Goal: Information Seeking & Learning: Learn about a topic

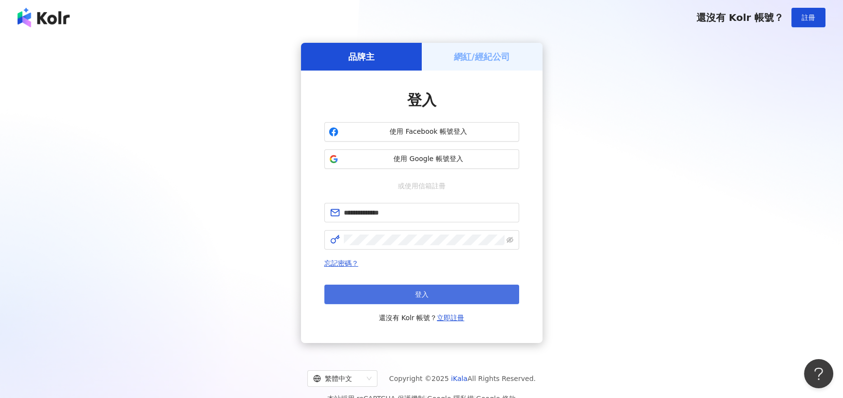
click at [383, 289] on button "登入" at bounding box center [421, 294] width 195 height 19
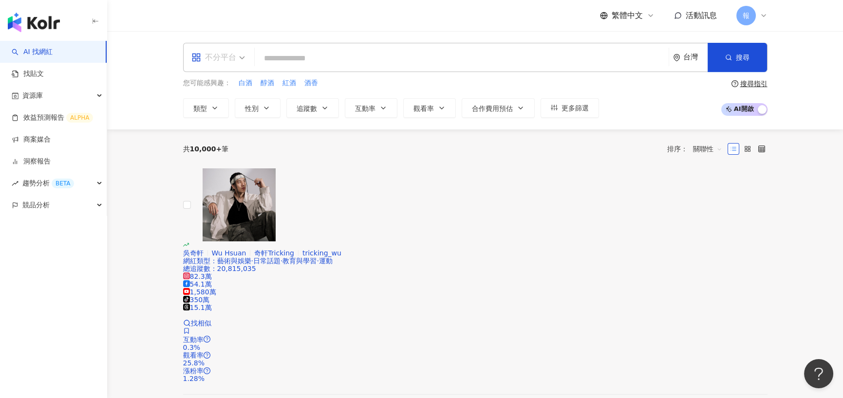
click at [238, 64] on span "不分平台" at bounding box center [218, 58] width 54 height 16
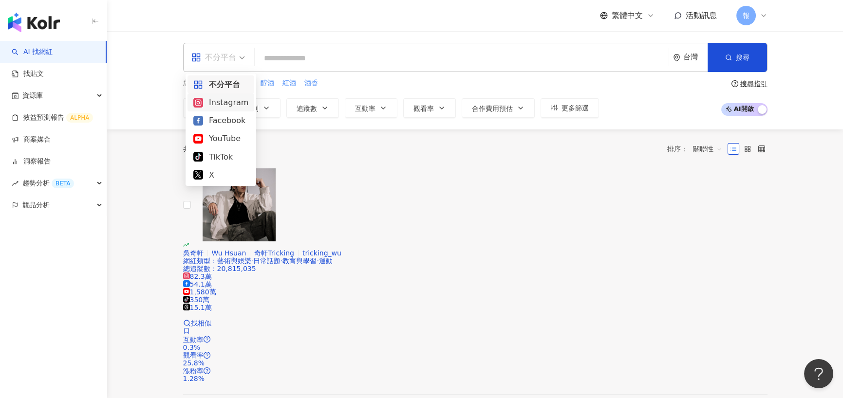
click at [235, 102] on div "Instagram" at bounding box center [220, 102] width 55 height 12
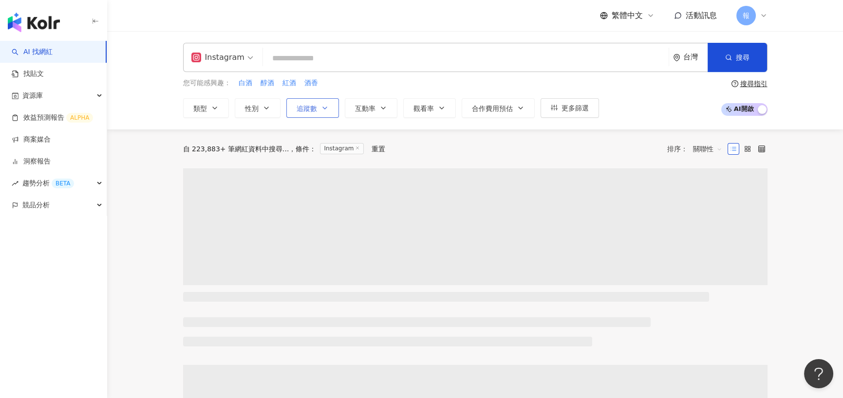
click at [316, 110] on button "追蹤數" at bounding box center [312, 107] width 53 height 19
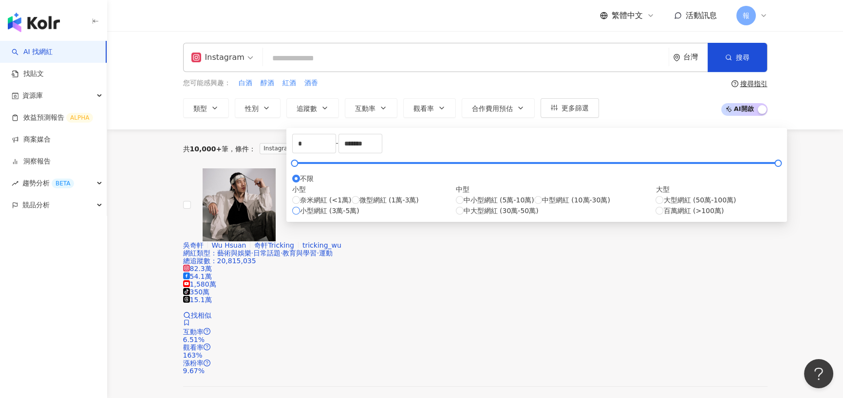
click at [353, 216] on span "小型網紅 (3萬-5萬)" at bounding box center [329, 210] width 59 height 11
type input "*****"
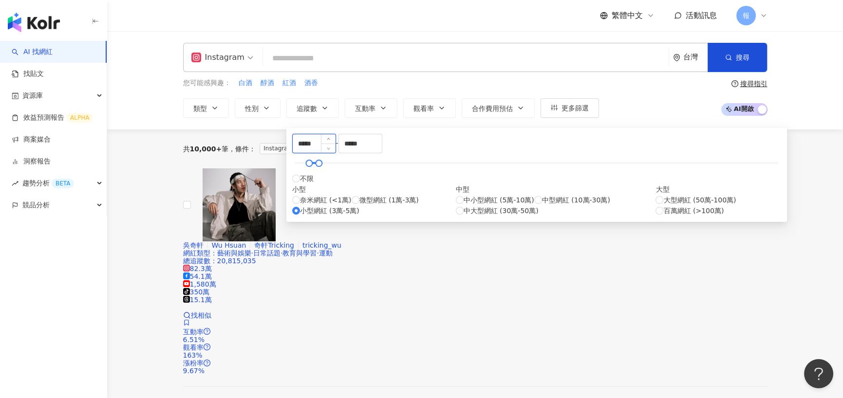
drag, startPoint x: 305, startPoint y: 151, endPoint x: 297, endPoint y: 153, distance: 7.9
click at [299, 153] on input "*****" at bounding box center [314, 143] width 43 height 18
type input "*****"
drag, startPoint x: 438, startPoint y: 156, endPoint x: 373, endPoint y: 167, distance: 66.3
click at [373, 167] on div "***** - ***** 不限 小型 奈米網紅 (<1萬) 微型網紅 (1萬-3萬) 小型網紅 (3萬-5萬) 中型 中小型網紅 (5萬-10萬) 中型網紅…" at bounding box center [536, 175] width 489 height 82
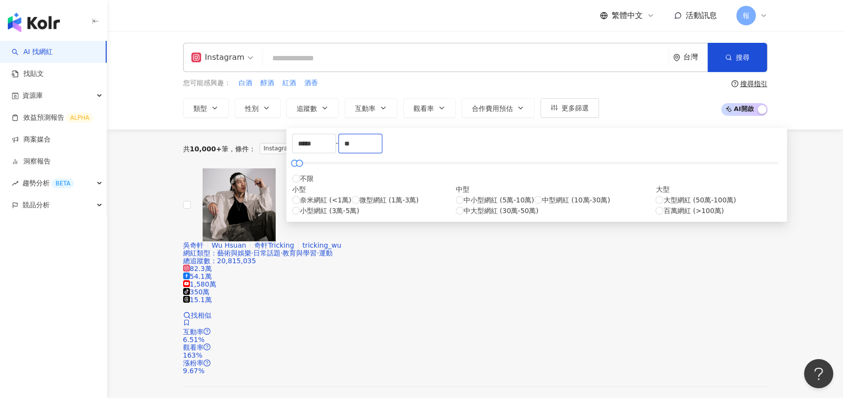
type input "*"
type input "*****"
click at [637, 152] on div "共 10,000+ 筆 條件 ： Instagram 重置 排序： 關聯性" at bounding box center [475, 149] width 584 height 16
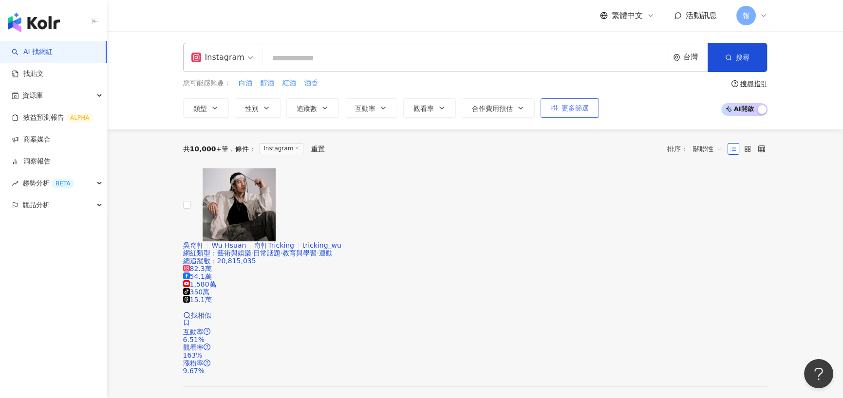
click at [571, 116] on button "更多篩選" at bounding box center [569, 107] width 58 height 19
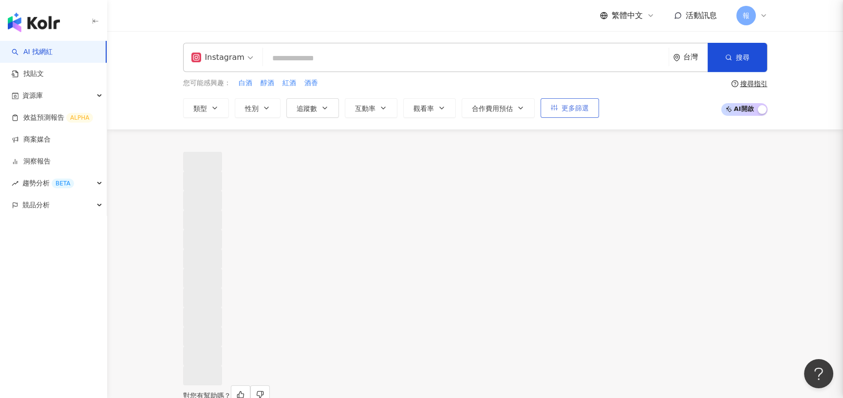
type input "*****"
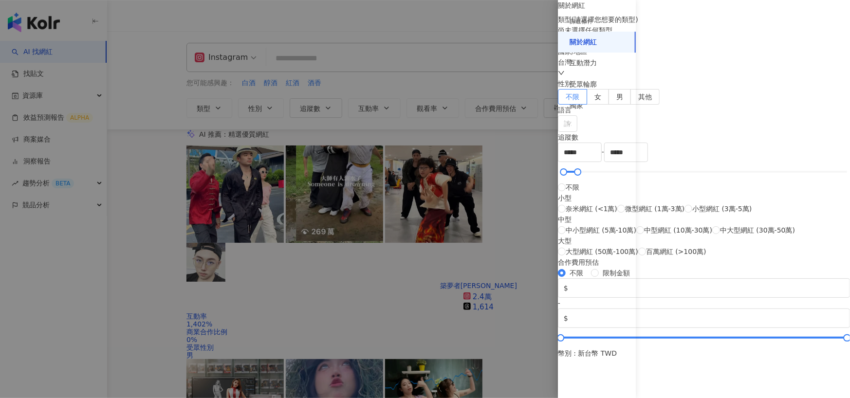
click at [690, 78] on div "台灣" at bounding box center [704, 67] width 292 height 21
click at [738, 223] on div "馬來西亞" at bounding box center [751, 217] width 27 height 11
click at [702, 78] on div "馬來西亞" at bounding box center [704, 67] width 292 height 21
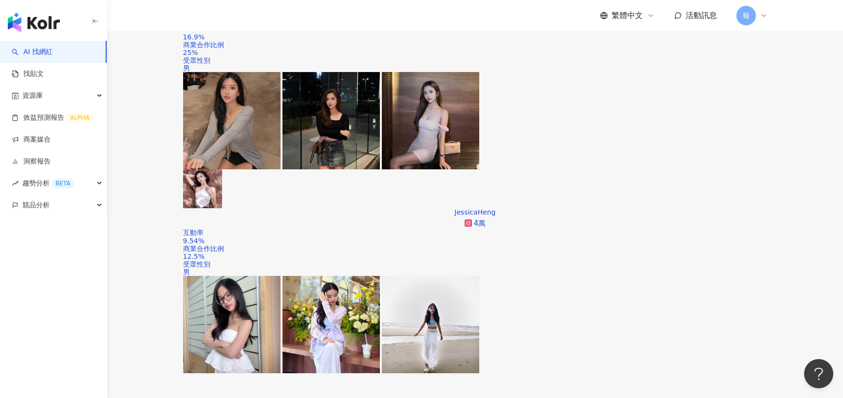
scroll to position [49, 0]
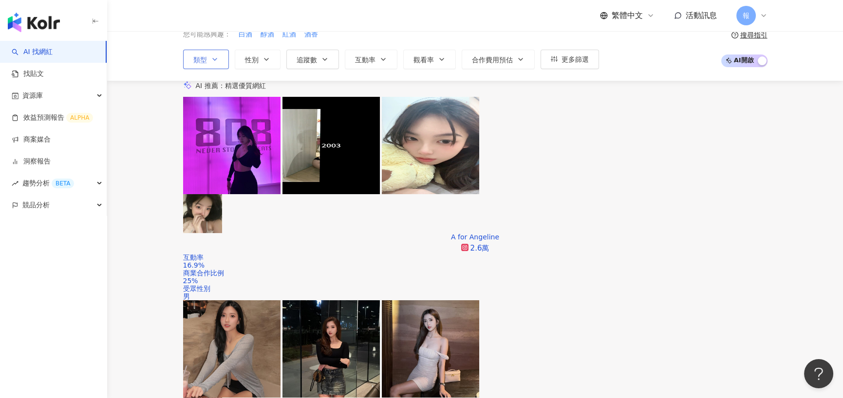
click at [204, 58] on span "類型" at bounding box center [200, 60] width 14 height 8
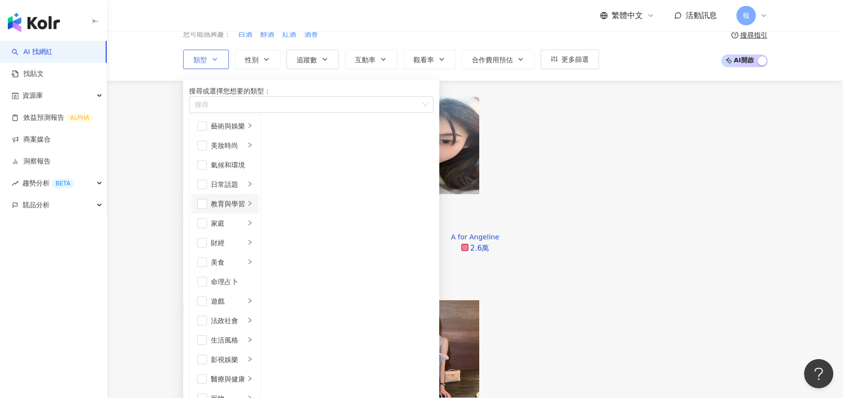
scroll to position [97, 0]
click at [206, 257] on span "button" at bounding box center [202, 262] width 10 height 10
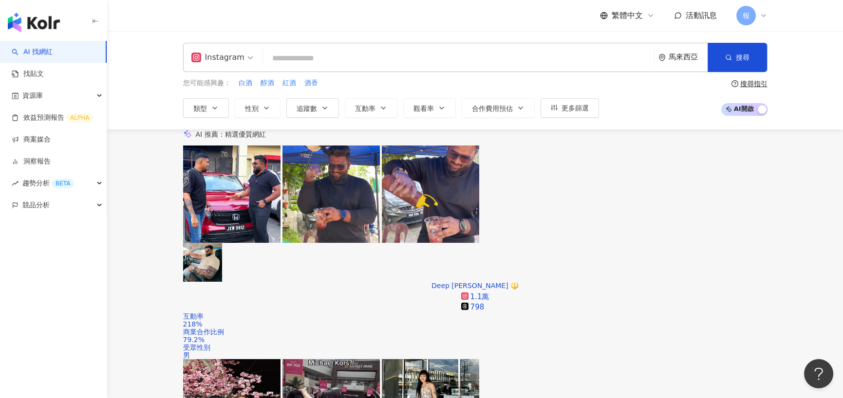
click at [369, 118] on div "Instagram 馬來西亞 搜尋 您可能感興趣： 白酒 醇酒 紅酒 酒香 類型 性別 追蹤數 互動率 觀看率 合作費用預估 更多篩選 篩選條件 關於網紅 互…" at bounding box center [474, 80] width 735 height 98
click at [377, 112] on button "互動率" at bounding box center [371, 107] width 53 height 19
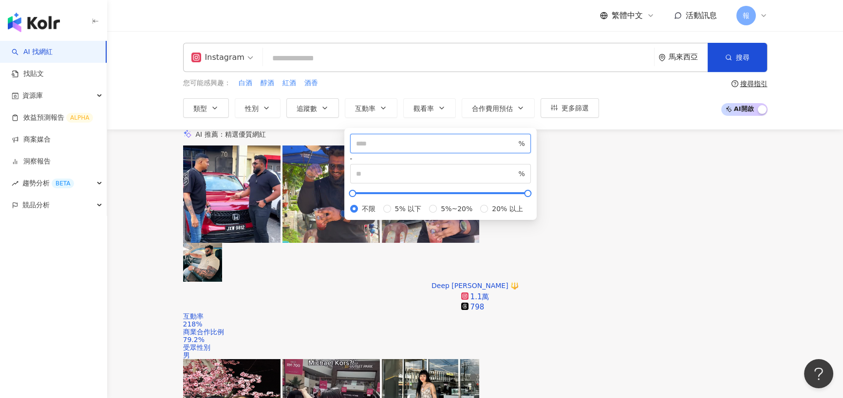
click at [399, 148] on input "number" at bounding box center [436, 143] width 161 height 11
type input "***"
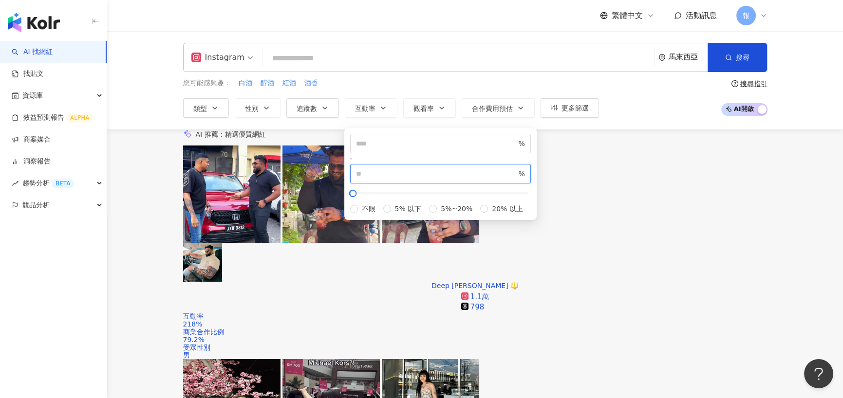
type input "**"
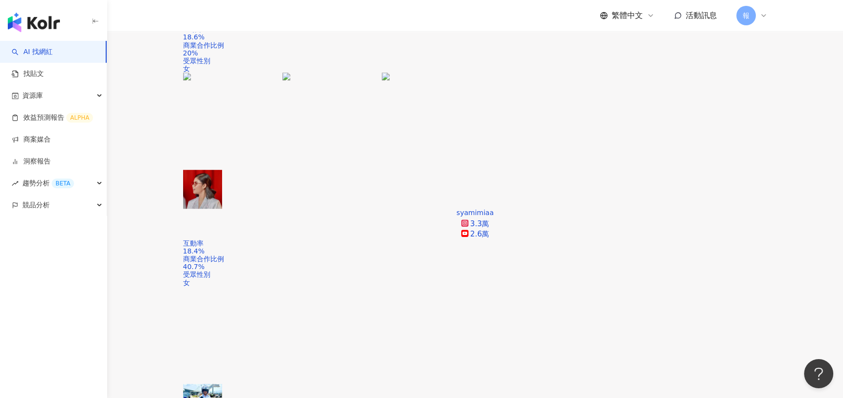
scroll to position [1801, 0]
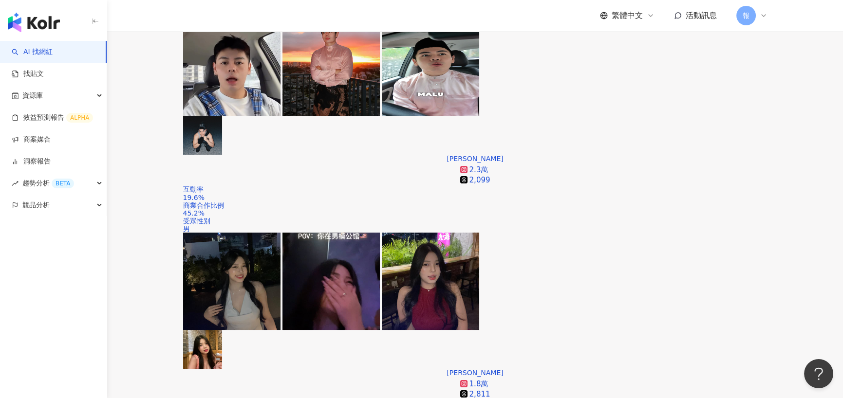
scroll to position [0, 0]
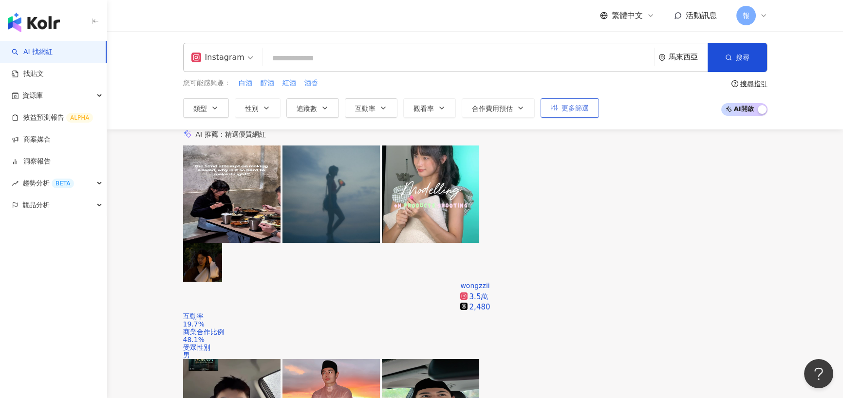
click at [571, 112] on button "更多篩選" at bounding box center [569, 107] width 58 height 19
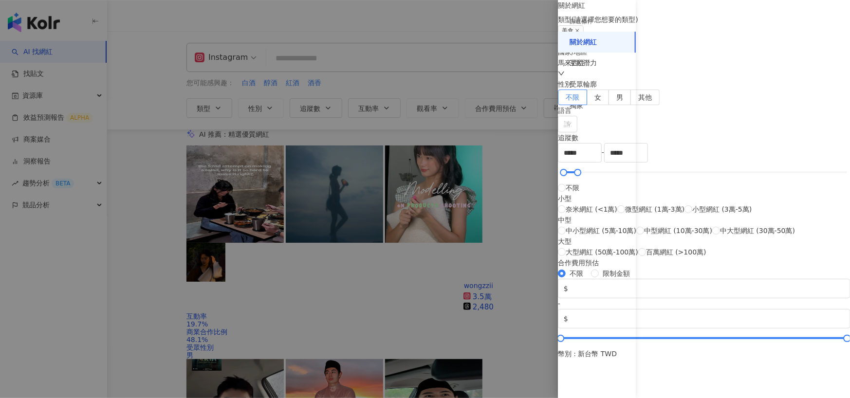
click at [693, 79] on div "馬來西亞" at bounding box center [704, 67] width 292 height 21
click at [738, 213] on div "香港" at bounding box center [745, 207] width 14 height 11
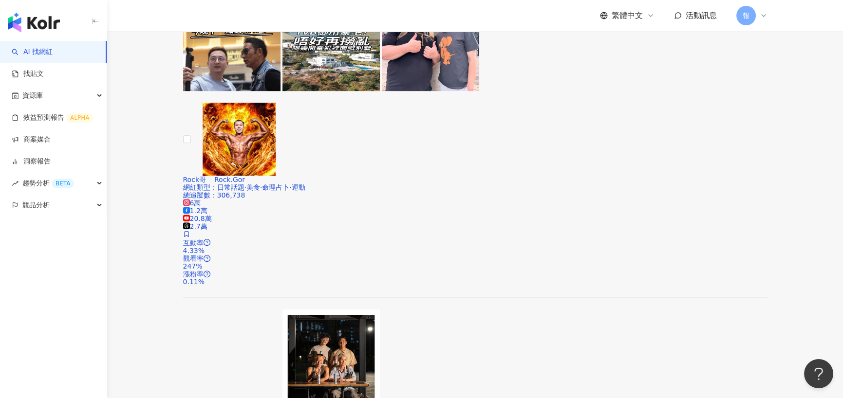
scroll to position [1606, 0]
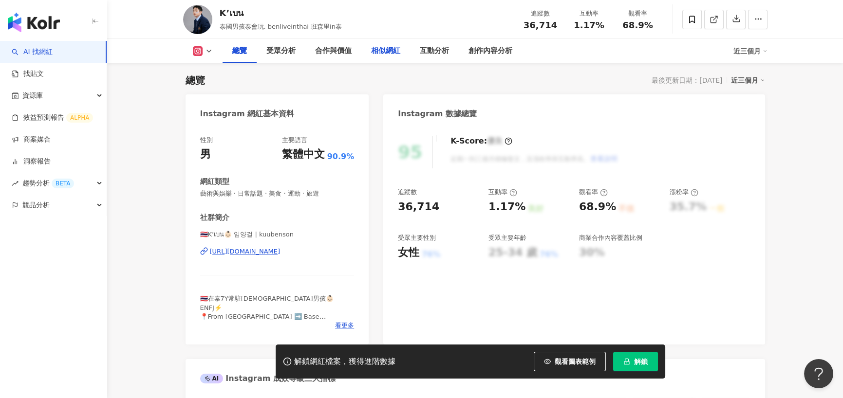
click at [399, 47] on div "相似網紅" at bounding box center [385, 51] width 29 height 12
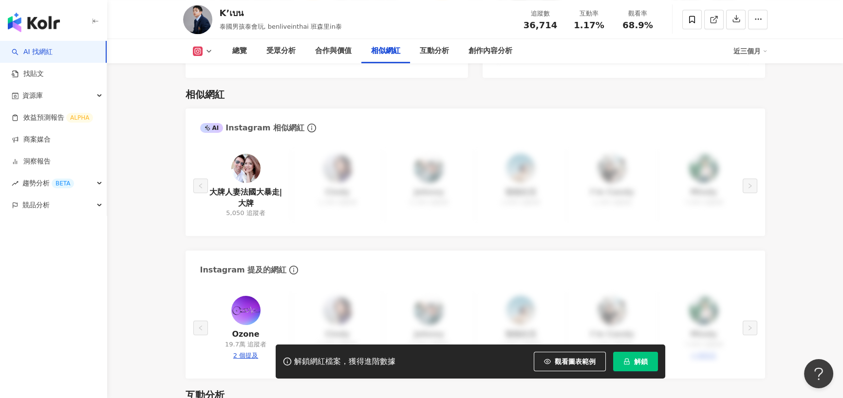
click at [533, 181] on div "大牌人妻法國大暴走|大牌 5,050 追蹤者 Cindy 1,300 追蹤者 Johnny 5,300 追蹤者 強強生活 2,800 追蹤者 I’m Cand…" at bounding box center [475, 186] width 550 height 72
click at [633, 359] on button "解鎖" at bounding box center [635, 361] width 45 height 19
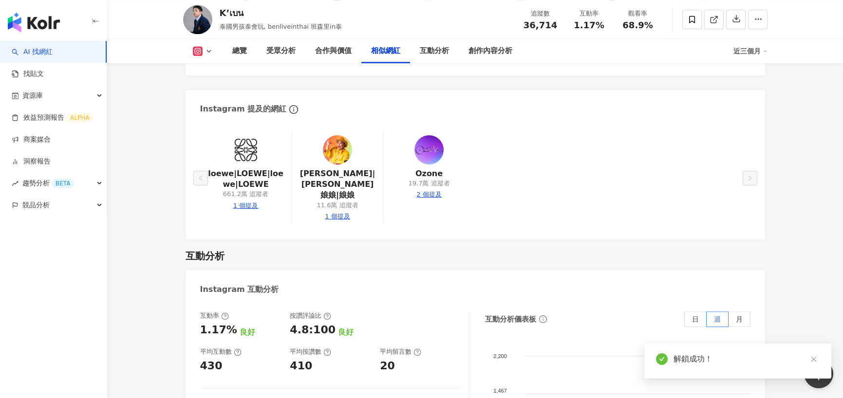
scroll to position [1467, 0]
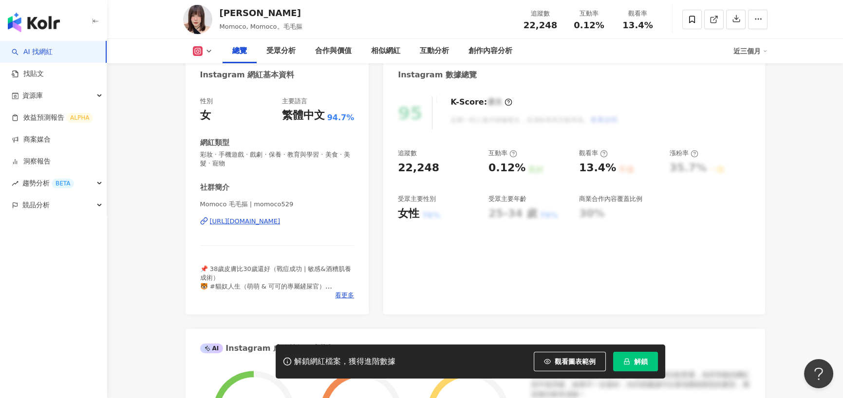
scroll to position [146, 0]
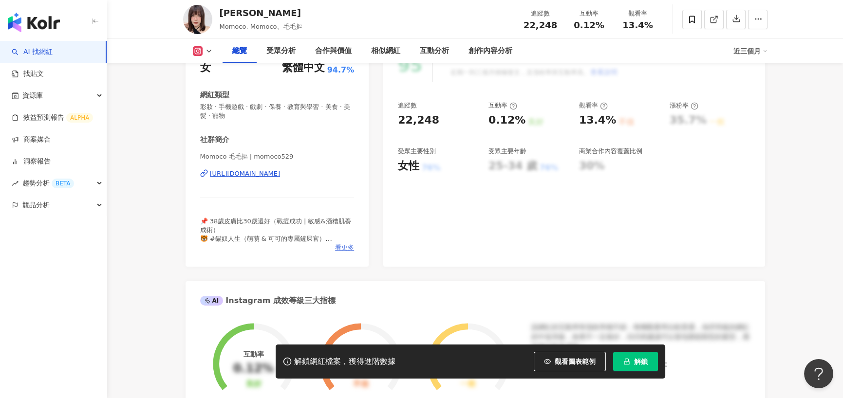
click at [347, 245] on span "看更多" at bounding box center [344, 247] width 19 height 9
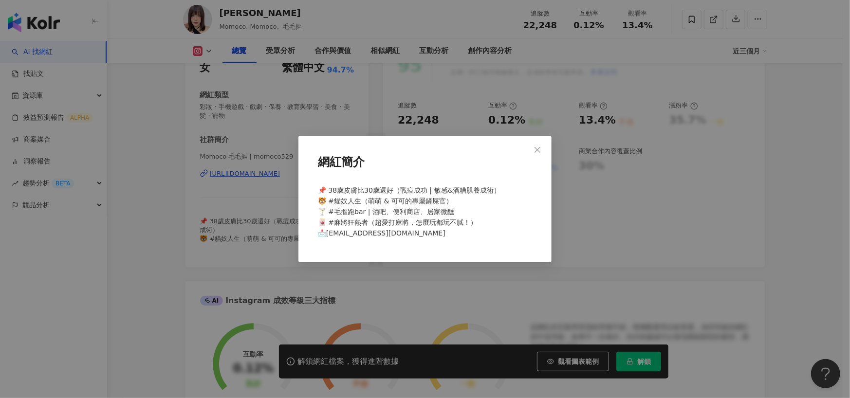
click at [222, 228] on div "網紅簡介 📌 38歲皮膚比30歲還好（戰痘成功 | 敏感&酒糟肌養成術） 🐯 #貓奴人生（萌萌 & 可可的專屬鏟屎官） 🍸 #毛摳跑bar | 酒吧、便利商店…" at bounding box center [425, 199] width 850 height 398
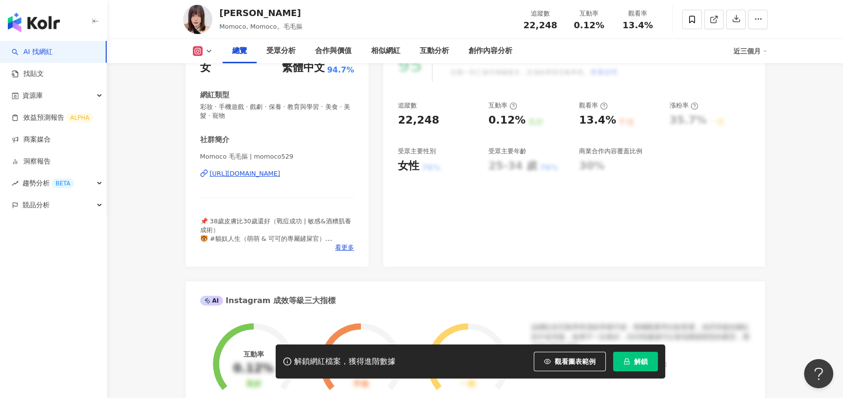
click at [257, 178] on div "https://www.instagram.com/momoco529/" at bounding box center [245, 173] width 71 height 9
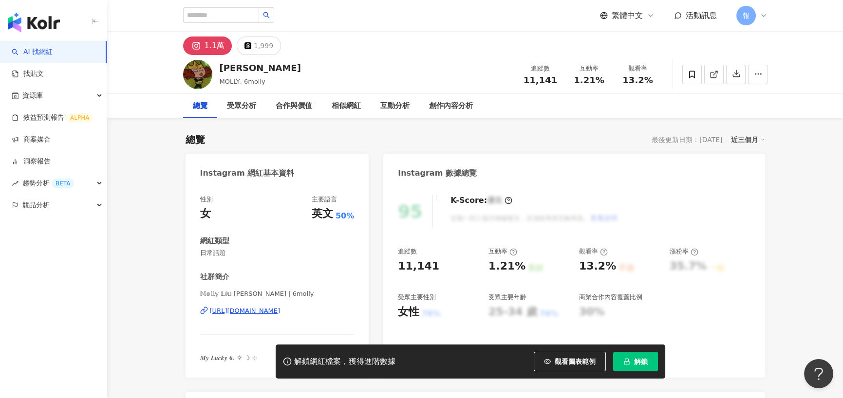
click at [272, 307] on div "[URL][DOMAIN_NAME]" at bounding box center [245, 311] width 71 height 9
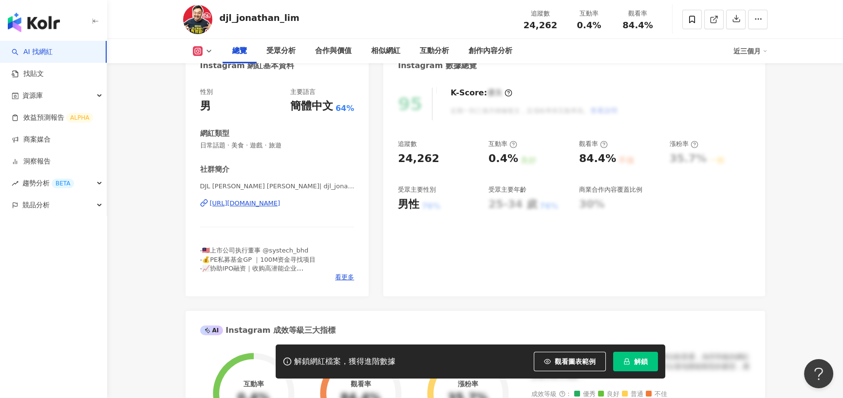
scroll to position [49, 0]
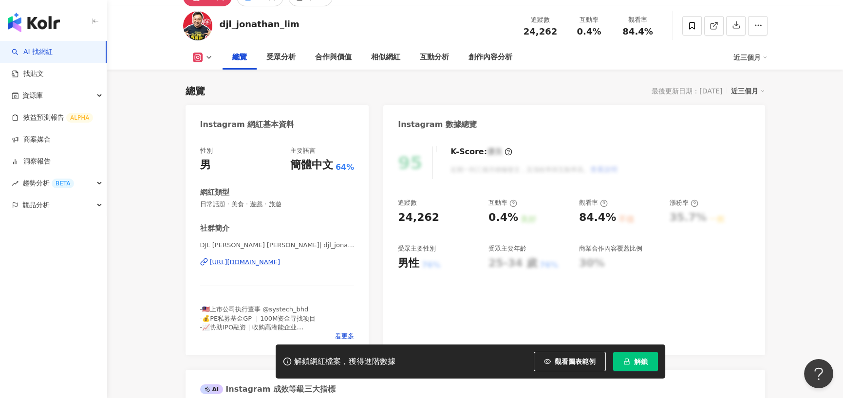
click at [263, 263] on div "https://www.instagram.com/djl_jonathan_lim/" at bounding box center [245, 262] width 71 height 9
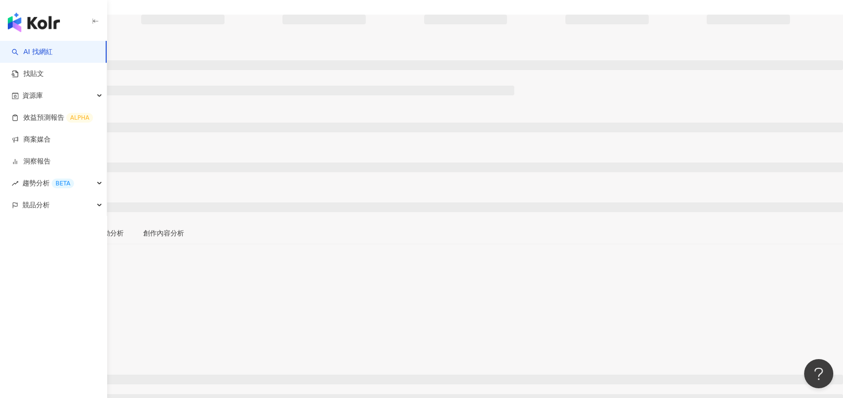
scroll to position [49, 0]
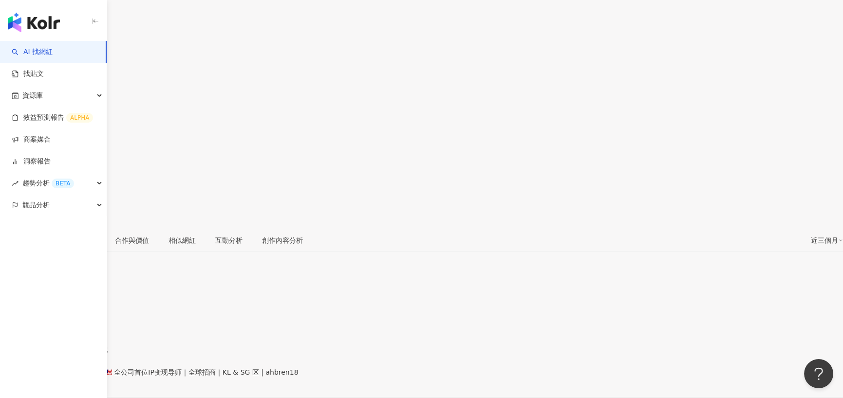
click at [86, 377] on div "https://www.instagram.com/ahbren18/" at bounding box center [48, 381] width 76 height 8
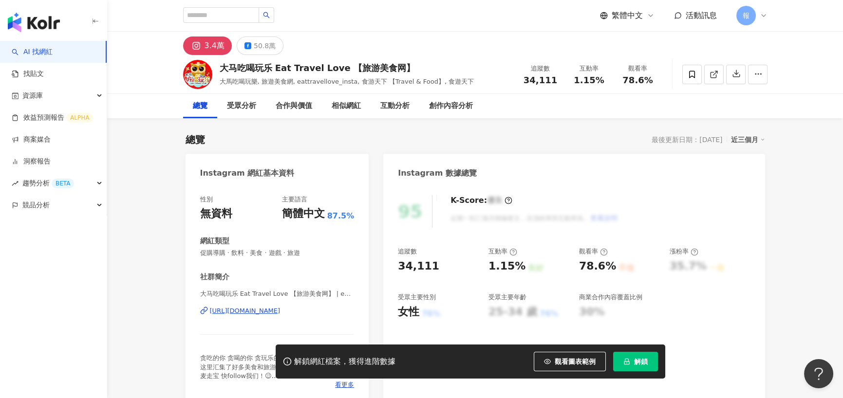
click at [231, 307] on div "https://www.instagram.com/eattravellove_insta/" at bounding box center [245, 311] width 71 height 9
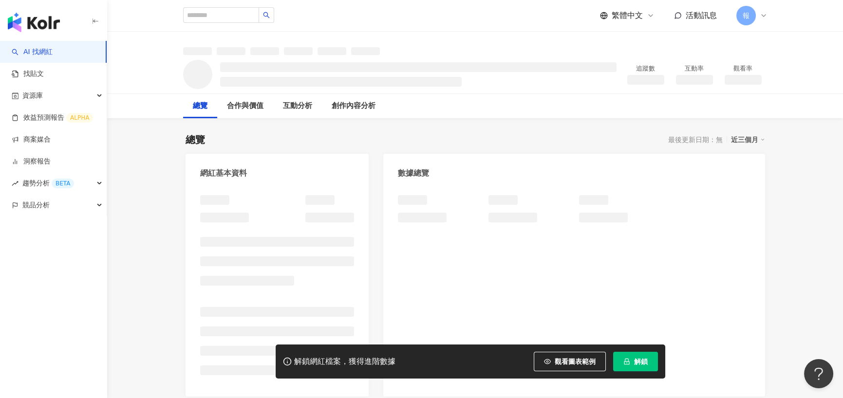
scroll to position [146, 0]
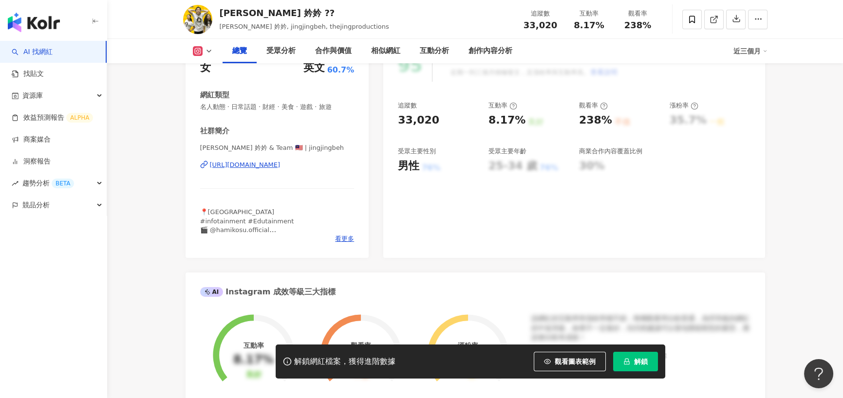
click at [241, 161] on div "https://www.instagram.com/jingjingbeh/" at bounding box center [245, 165] width 71 height 9
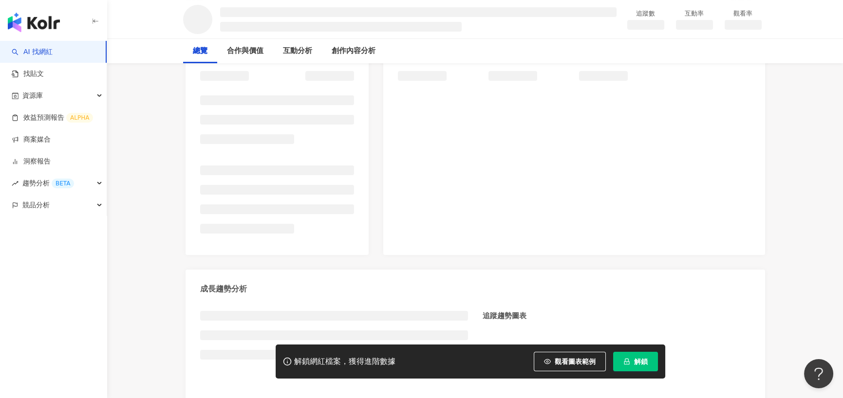
scroll to position [146, 0]
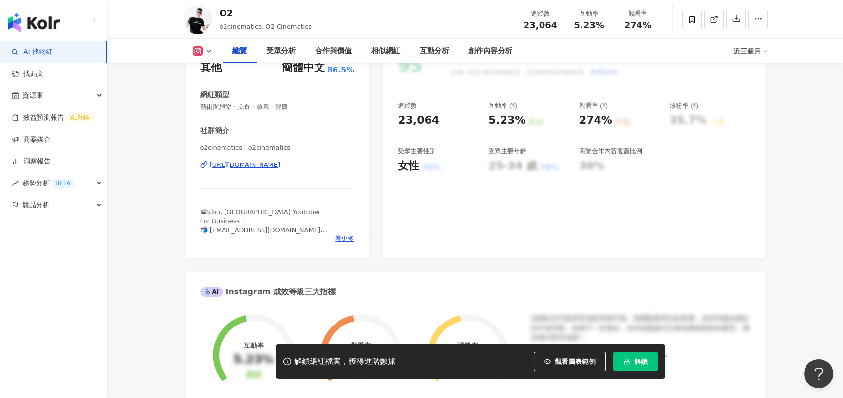
click at [238, 168] on div "[URL][DOMAIN_NAME]" at bounding box center [245, 165] width 71 height 9
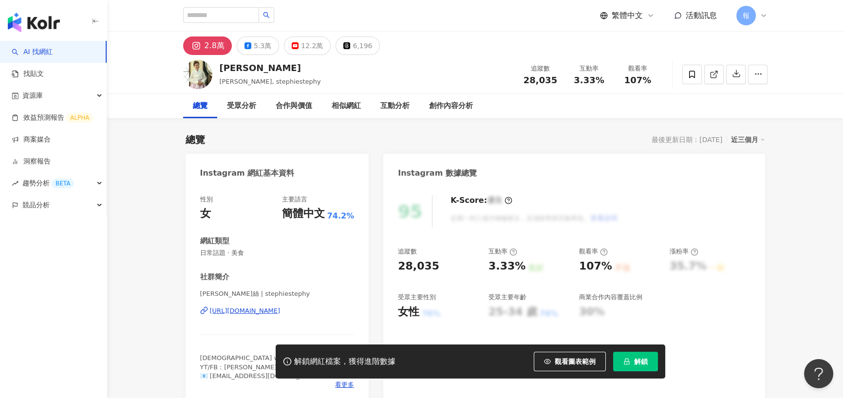
click at [256, 312] on div "https://www.instagram.com/stephiestephy/" at bounding box center [245, 311] width 71 height 9
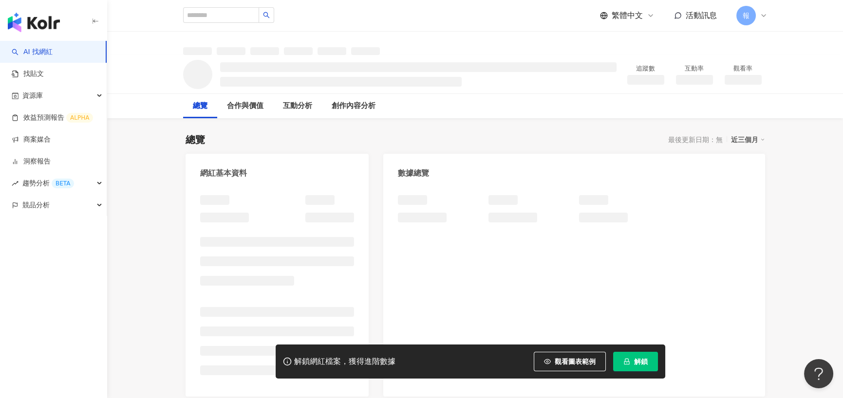
scroll to position [97, 0]
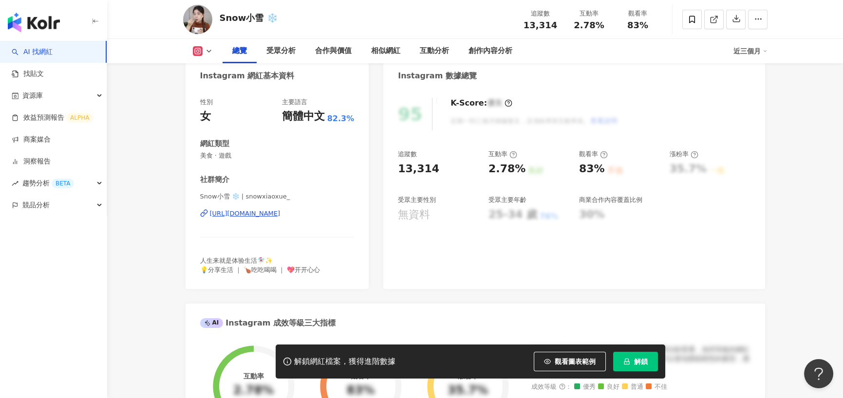
click at [253, 218] on div "[URL][DOMAIN_NAME]" at bounding box center [245, 213] width 71 height 9
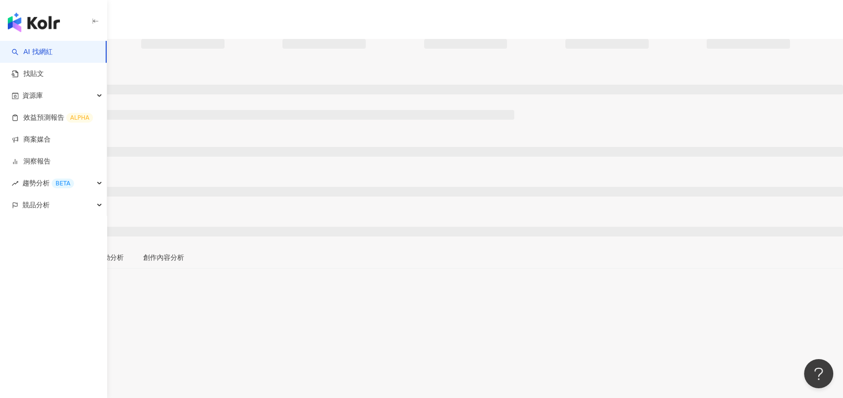
scroll to position [97, 0]
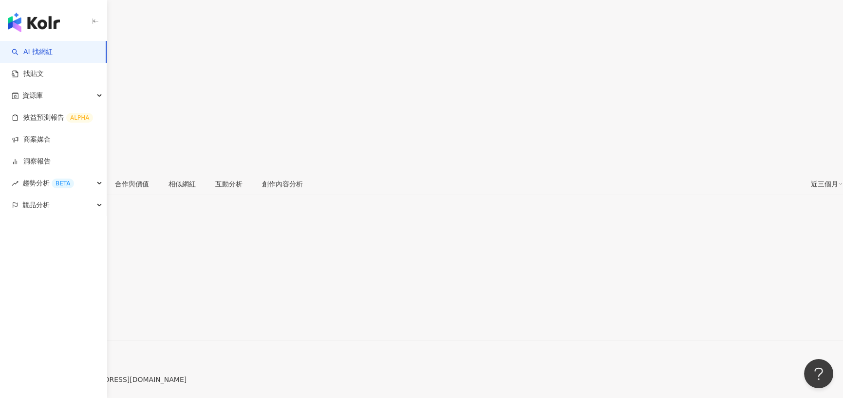
click at [246, 312] on div "dee alimin | deealimin https://www.instagram.com/deealimin/" at bounding box center [421, 332] width 843 height 41
click at [86, 320] on div "https://www.instagram.com/deealimin/" at bounding box center [48, 324] width 76 height 8
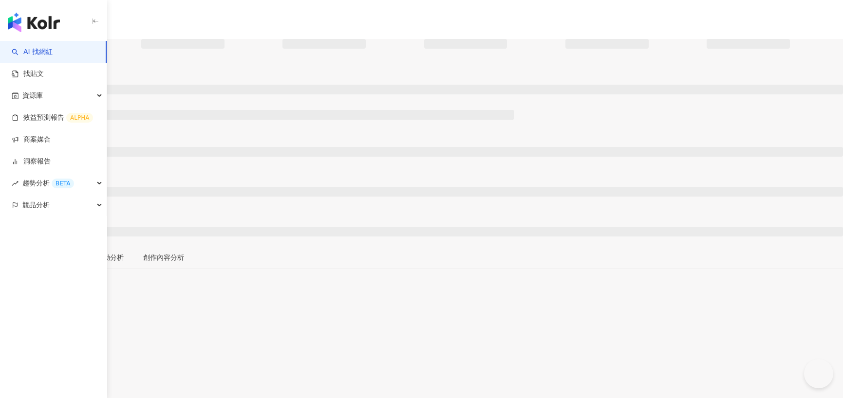
scroll to position [12, 0]
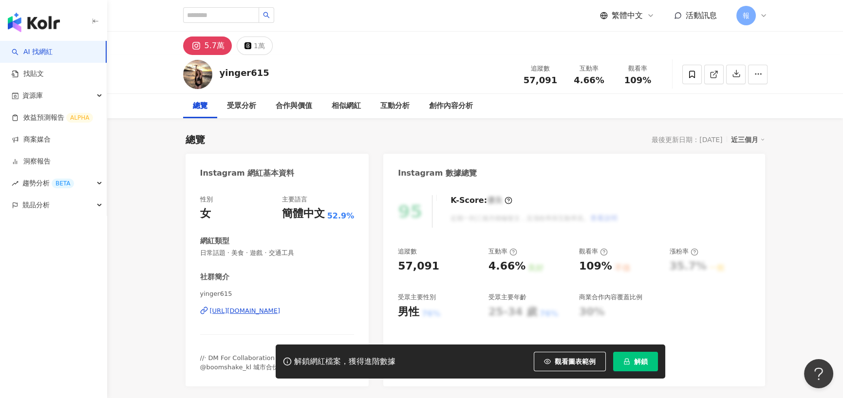
click at [232, 307] on div "https://www.instagram.com/yinger615/" at bounding box center [245, 311] width 71 height 9
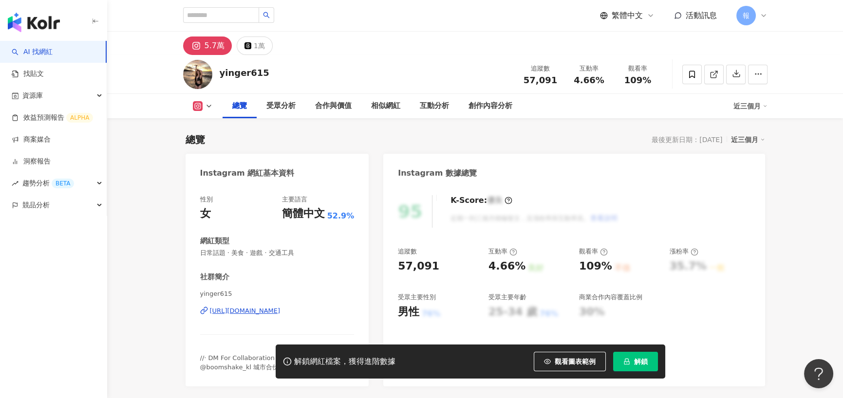
scroll to position [146, 0]
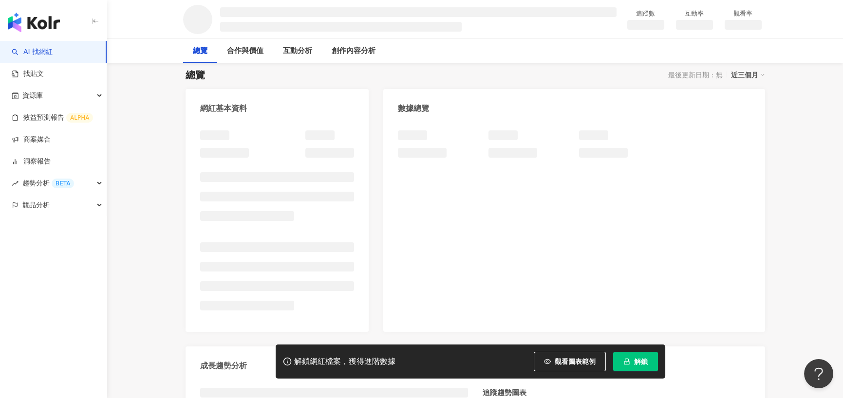
scroll to position [97, 0]
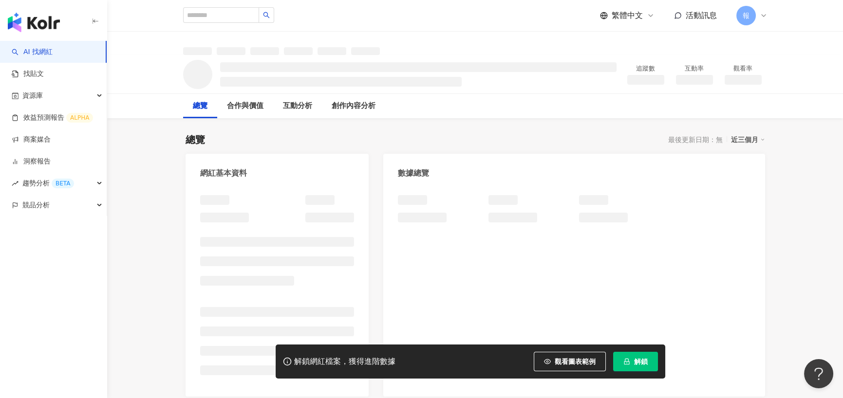
scroll to position [146, 0]
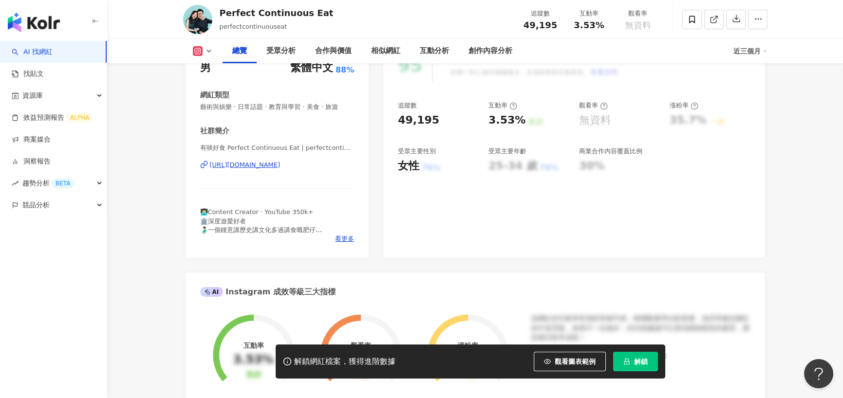
drag, startPoint x: 180, startPoint y: 203, endPoint x: 301, endPoint y: 11, distance: 227.3
click at [253, 164] on div "https://www.instagram.com/perfectcontinuouseat_/" at bounding box center [245, 165] width 71 height 9
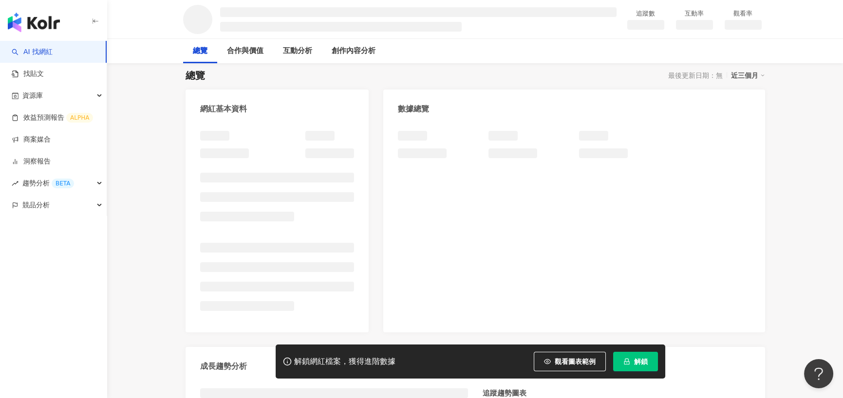
scroll to position [97, 0]
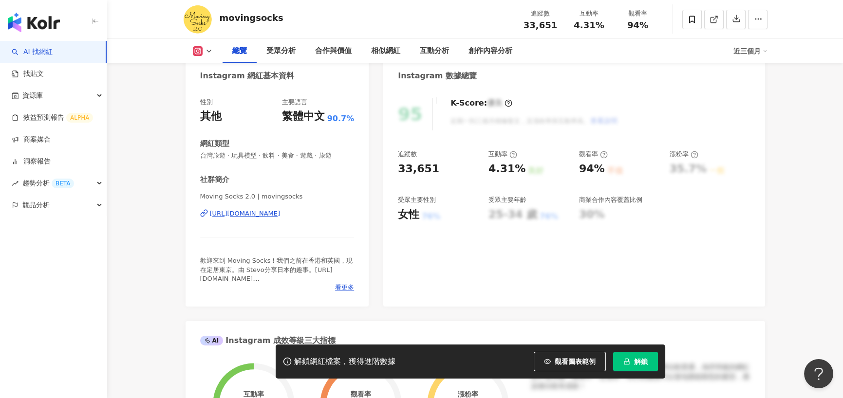
click at [241, 218] on div "[URL][DOMAIN_NAME]" at bounding box center [245, 213] width 71 height 9
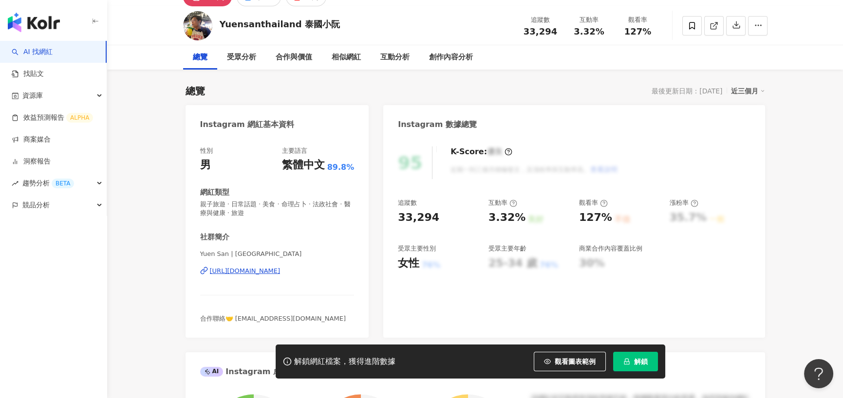
scroll to position [146, 0]
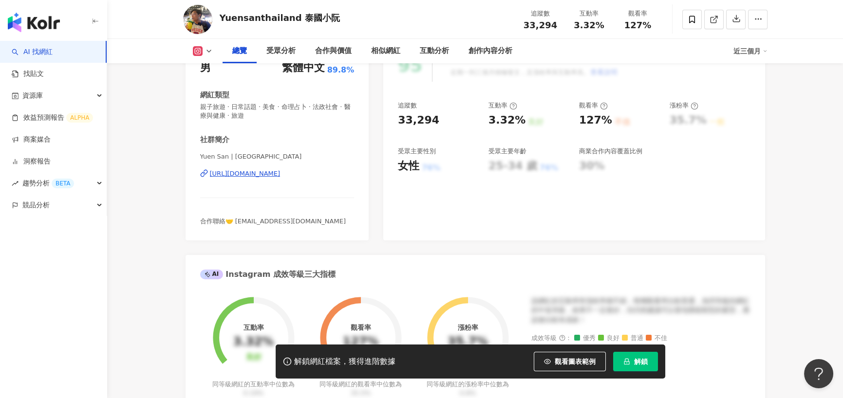
click at [247, 176] on div "https://www.instagram.com/yuensanthailand/" at bounding box center [245, 173] width 71 height 9
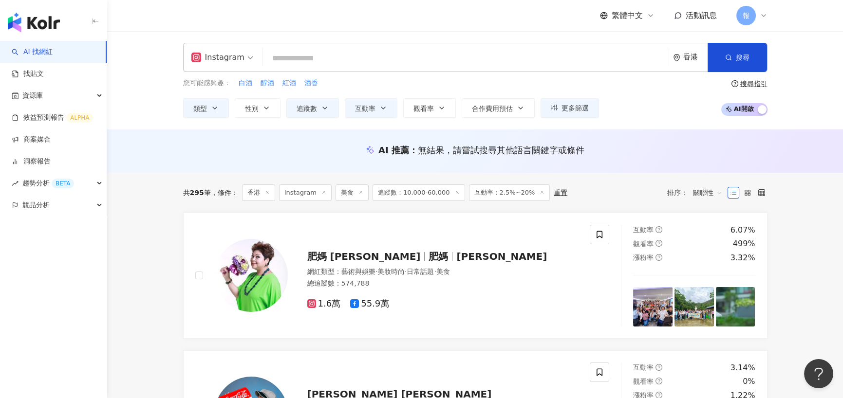
click at [393, 191] on span "追蹤數：10,000-60,000" at bounding box center [418, 192] width 92 height 17
click at [315, 111] on span "追蹤數" at bounding box center [306, 109] width 20 height 8
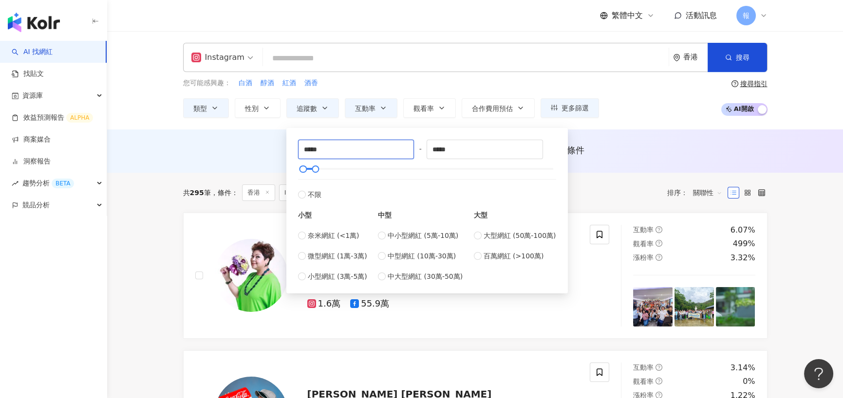
drag, startPoint x: 330, startPoint y: 151, endPoint x: 256, endPoint y: 149, distance: 74.0
type input "*****"
click at [256, 145] on div "AI 推薦 ： 無結果，請嘗試搜尋其他語言關鍵字或條件" at bounding box center [475, 150] width 584 height 12
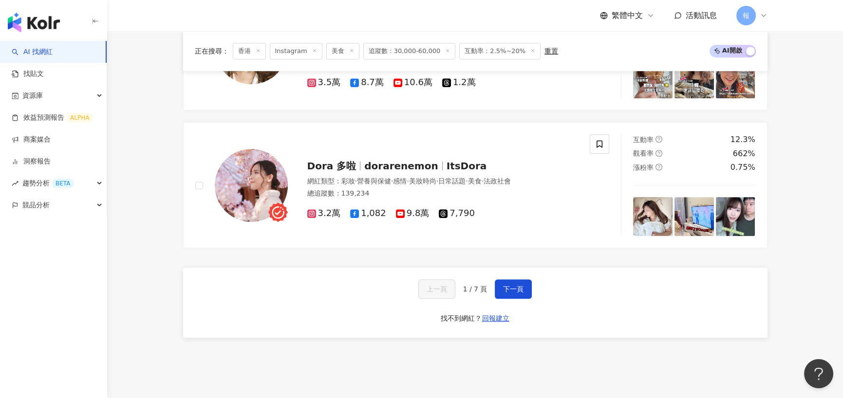
scroll to position [1606, 0]
click at [515, 285] on span "下一頁" at bounding box center [513, 289] width 20 height 8
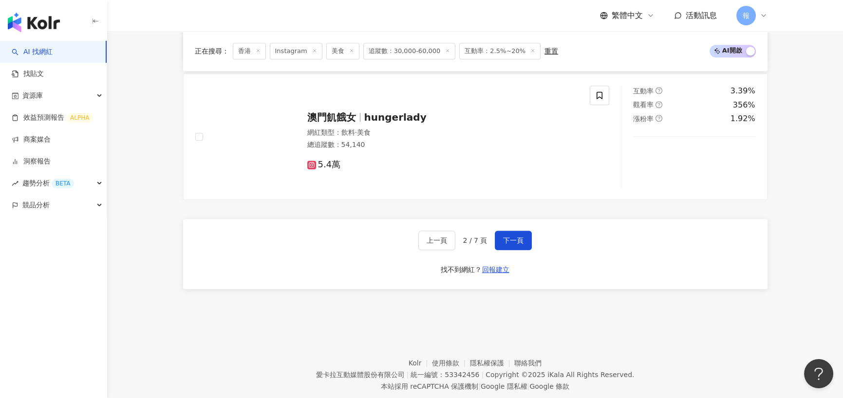
scroll to position [1655, 0]
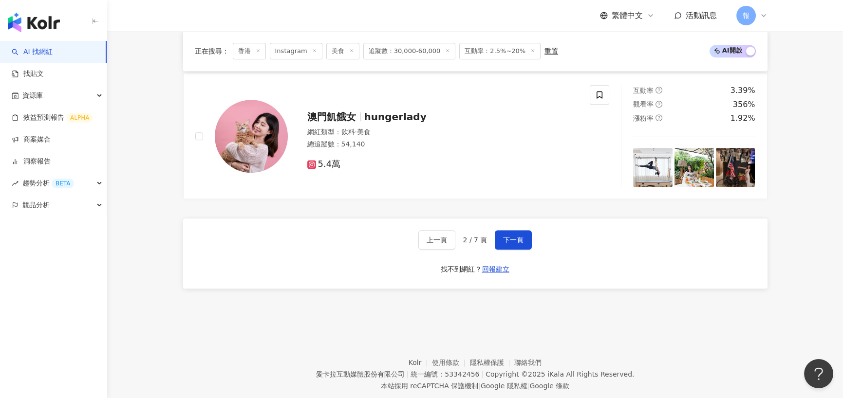
click at [248, 52] on span "香港" at bounding box center [249, 51] width 33 height 17
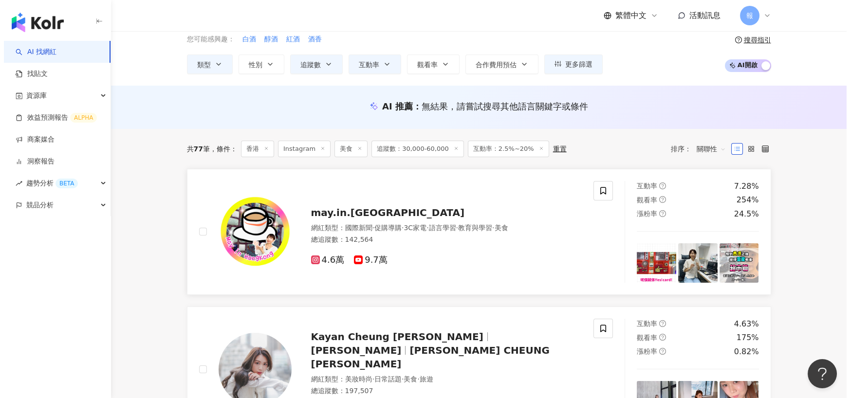
scroll to position [0, 0]
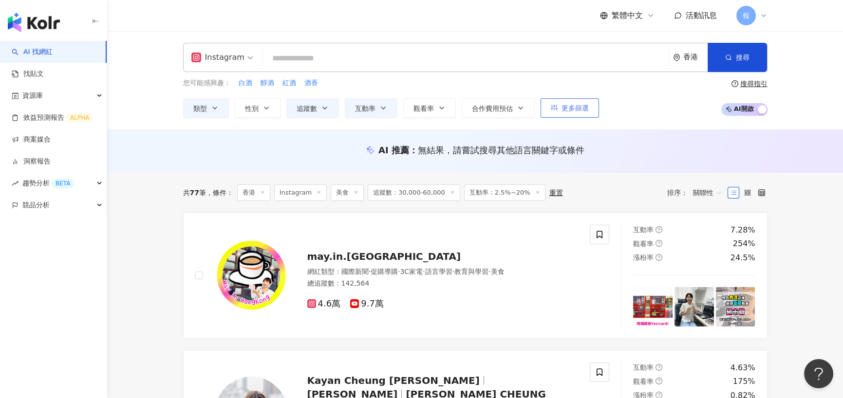
click at [570, 110] on span "更多篩選" at bounding box center [574, 108] width 27 height 8
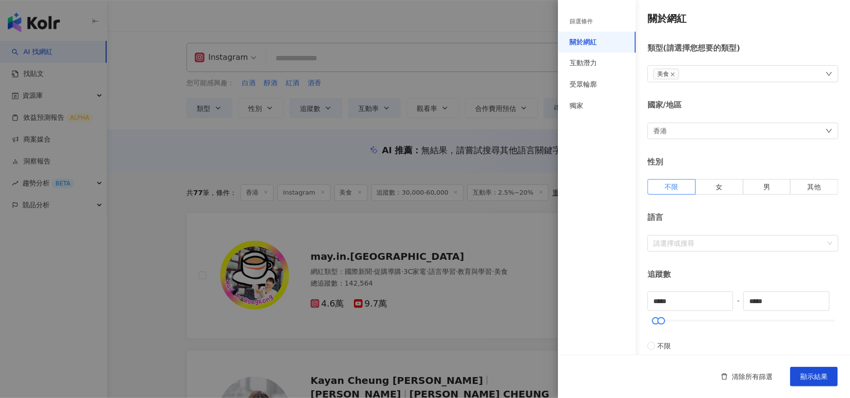
click at [717, 130] on div "香港" at bounding box center [742, 131] width 191 height 17
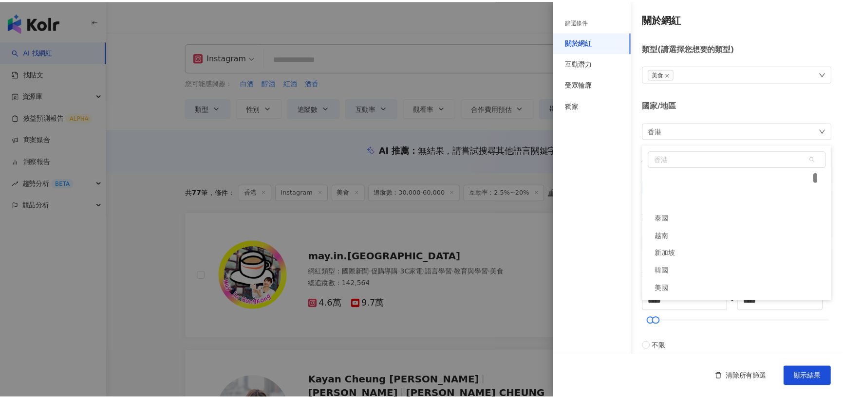
scroll to position [97, 0]
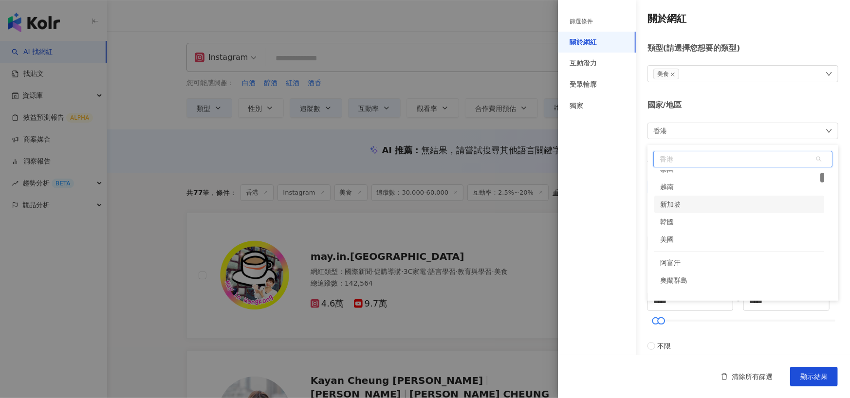
drag, startPoint x: 703, startPoint y: 194, endPoint x: 703, endPoint y: 201, distance: 6.8
click at [703, 201] on div "泰國 越南 新加坡 韓國 美國 阿富汗 奧蘭群島 阿爾巴尼亞 阿爾及利亞" at bounding box center [739, 243] width 170 height 164
click at [703, 201] on div "新加坡" at bounding box center [739, 205] width 170 height 18
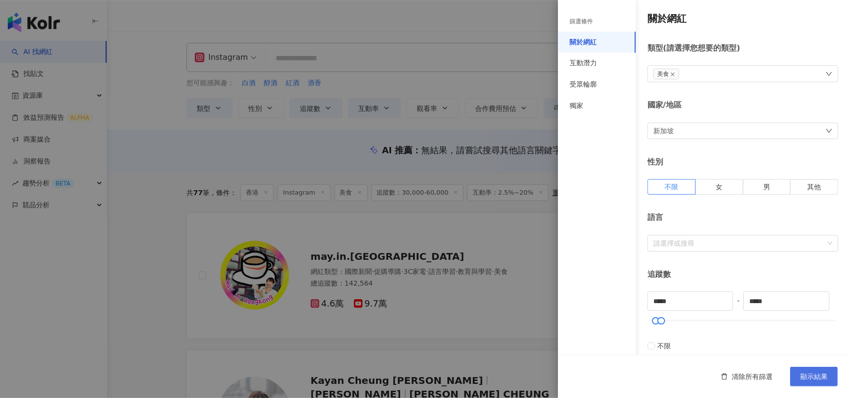
click at [811, 379] on span "顯示結果" at bounding box center [813, 377] width 27 height 8
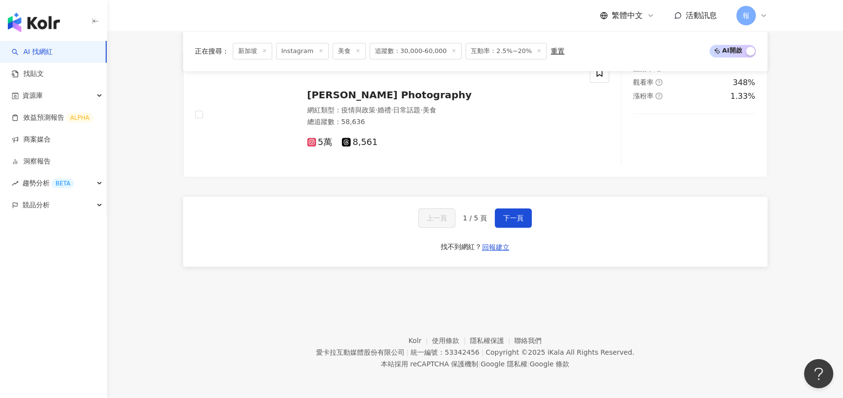
scroll to position [1866, 0]
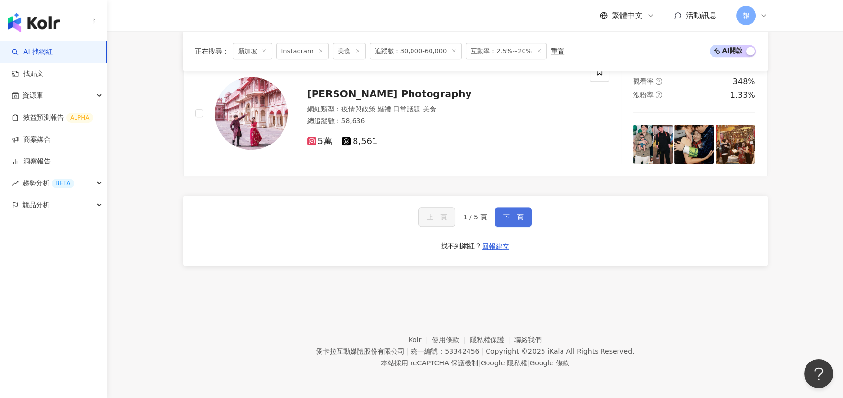
click at [527, 221] on button "下一頁" at bounding box center [513, 216] width 37 height 19
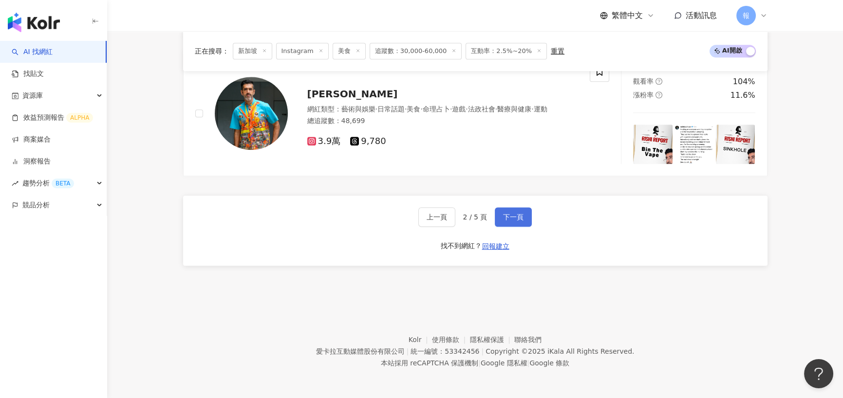
click at [511, 216] on span "下一頁" at bounding box center [513, 217] width 20 height 8
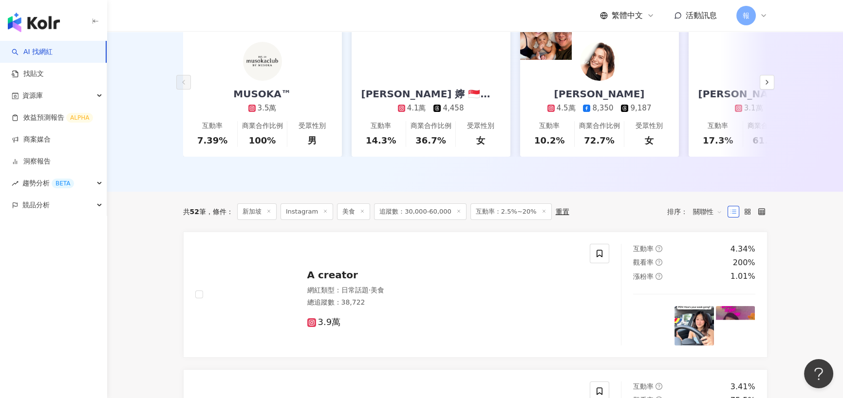
scroll to position [113, 0]
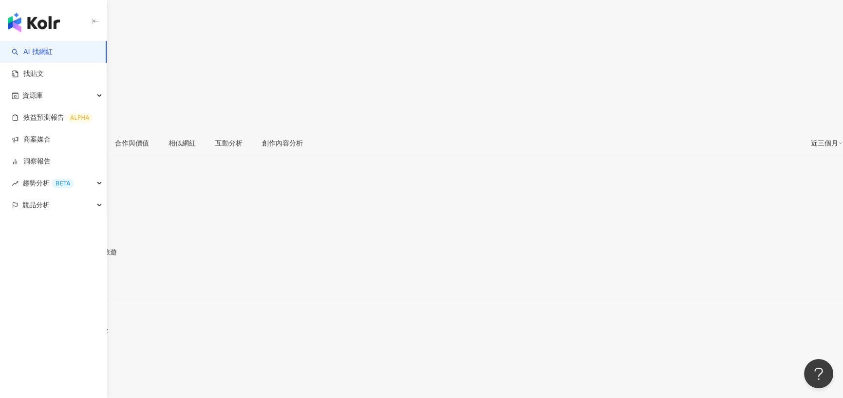
click at [86, 279] on div "[URL][DOMAIN_NAME]" at bounding box center [48, 283] width 76 height 8
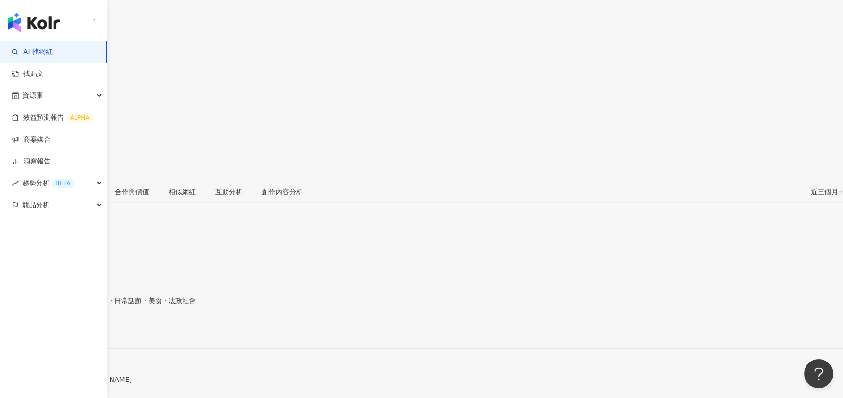
click at [86, 328] on div "[URL][DOMAIN_NAME]" at bounding box center [48, 332] width 76 height 8
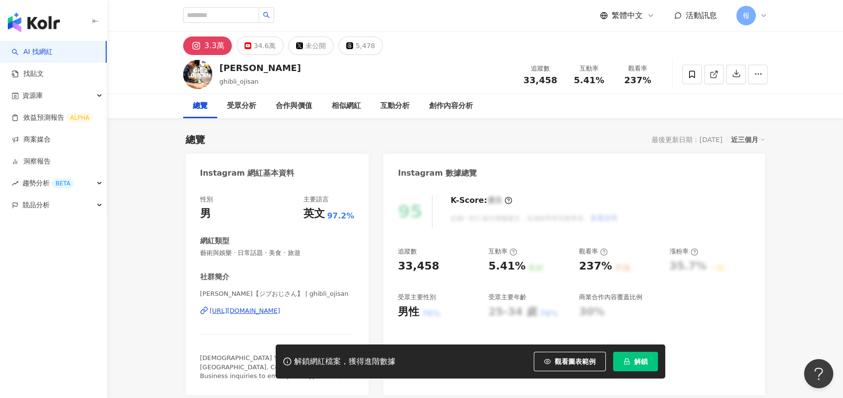
drag, startPoint x: 187, startPoint y: 209, endPoint x: 231, endPoint y: 212, distance: 43.9
click at [231, 307] on div "[URL][DOMAIN_NAME]" at bounding box center [245, 311] width 71 height 9
